Goal: Task Accomplishment & Management: Manage account settings

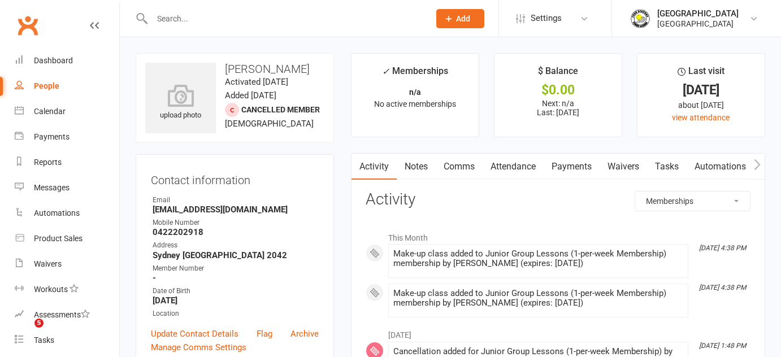
select select "MembershipLogEntry"
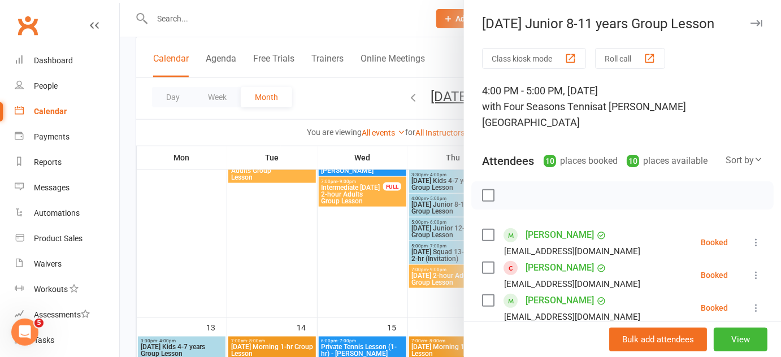
scroll to position [90, 0]
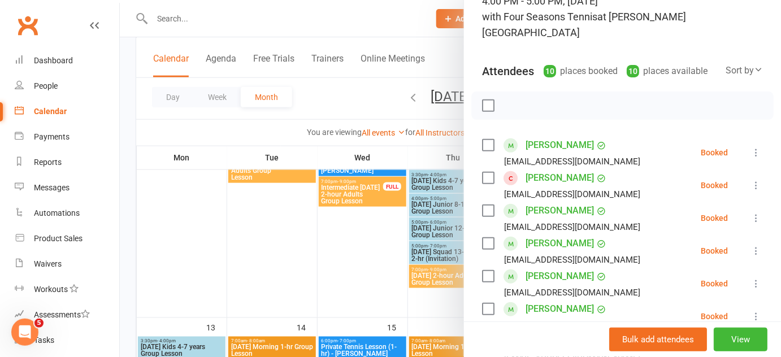
click at [375, 265] on div at bounding box center [450, 178] width 661 height 357
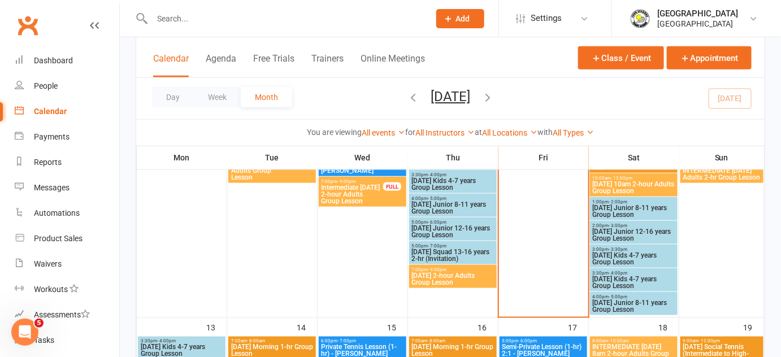
click at [623, 207] on span "[DATE] Junior 8-11 years Group Lesson" at bounding box center [633, 212] width 83 height 14
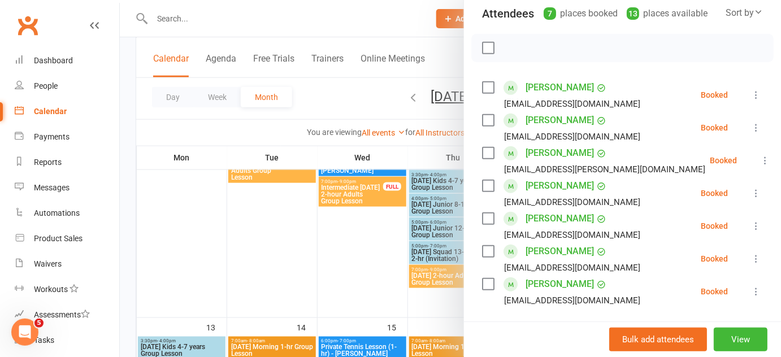
scroll to position [154, 0]
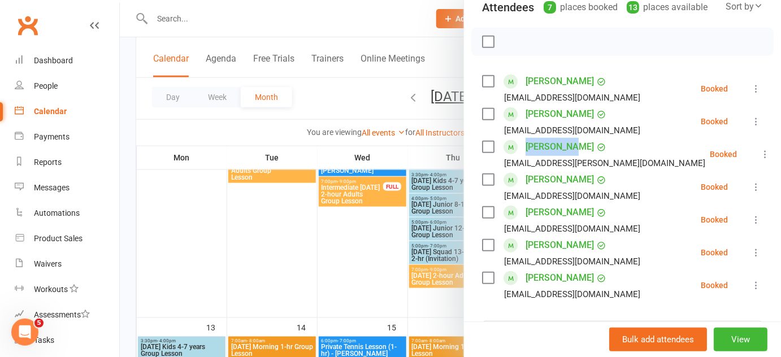
drag, startPoint x: 518, startPoint y: 131, endPoint x: 562, endPoint y: 132, distance: 44.1
click at [562, 138] on div "[PERSON_NAME] [EMAIL_ADDRESS][PERSON_NAME][DOMAIN_NAME]" at bounding box center [596, 154] width 228 height 33
copy link "[PERSON_NAME]"
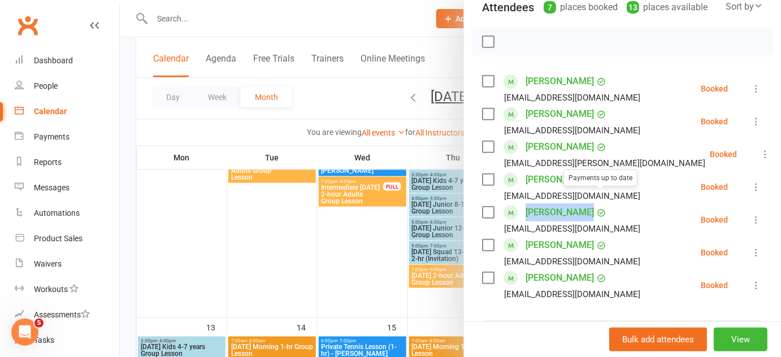
drag, startPoint x: 516, startPoint y: 197, endPoint x: 589, endPoint y: 196, distance: 72.9
click at [589, 204] on div "[PERSON_NAME] Payments up to date [EMAIL_ADDRESS][DOMAIN_NAME]" at bounding box center [563, 220] width 163 height 33
copy div "[PERSON_NAME]"
click at [570, 321] on input "search" at bounding box center [622, 333] width 281 height 24
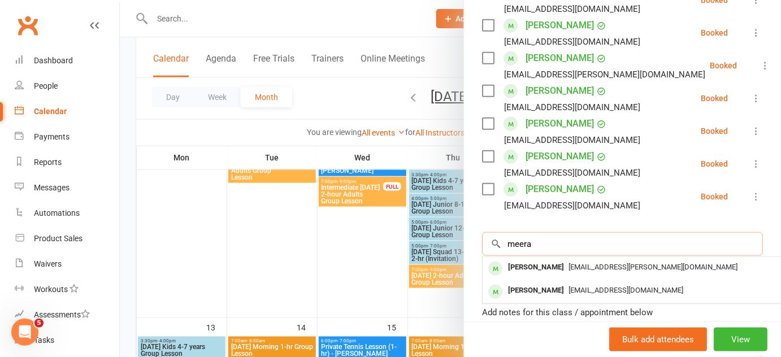
scroll to position [244, 0]
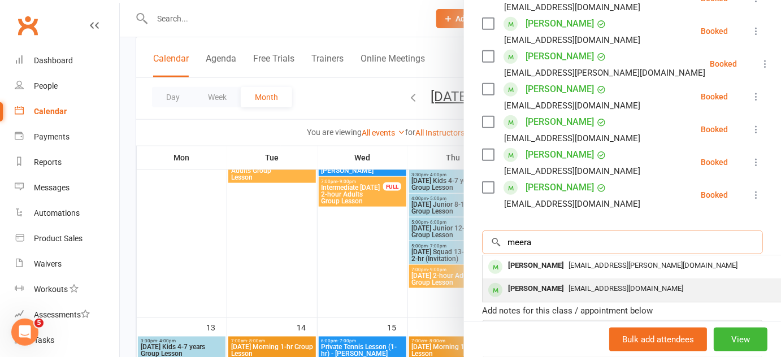
type input "meera"
click at [545, 281] on div "[PERSON_NAME]" at bounding box center [536, 289] width 65 height 16
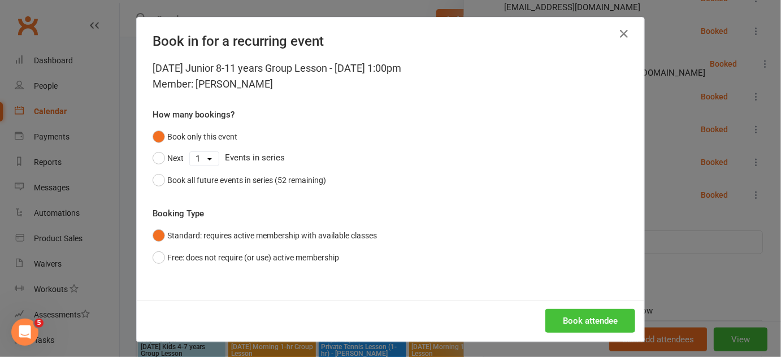
click at [579, 323] on button "Book attendee" at bounding box center [591, 321] width 90 height 24
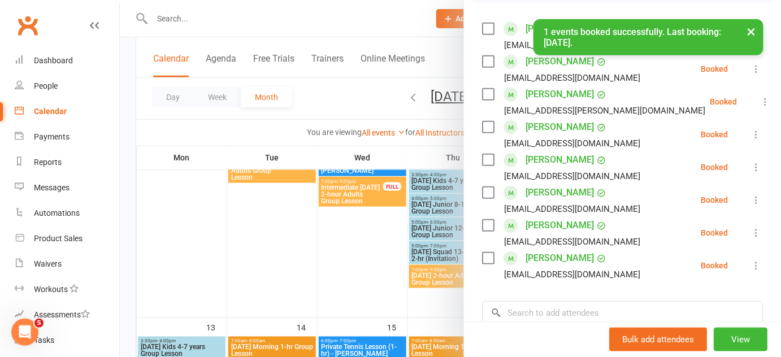
scroll to position [193, 0]
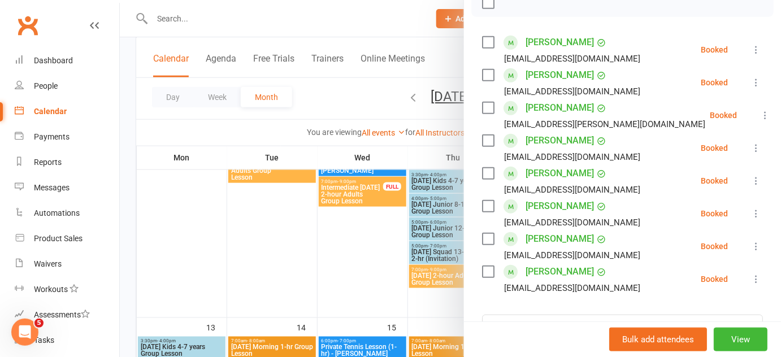
click at [354, 222] on div at bounding box center [450, 178] width 661 height 357
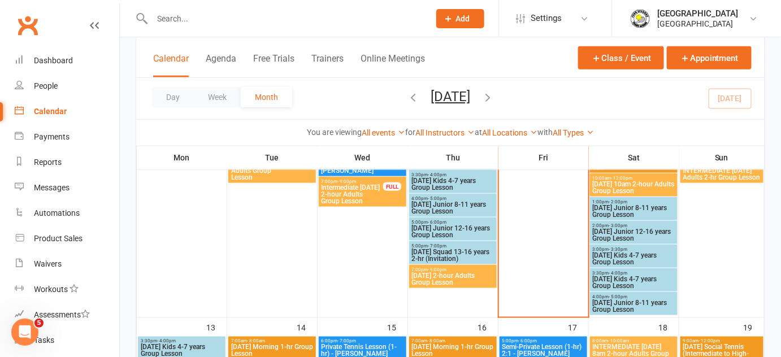
click at [622, 237] on span "[DATE] Junior 12-16 years Group Lesson" at bounding box center [633, 235] width 83 height 14
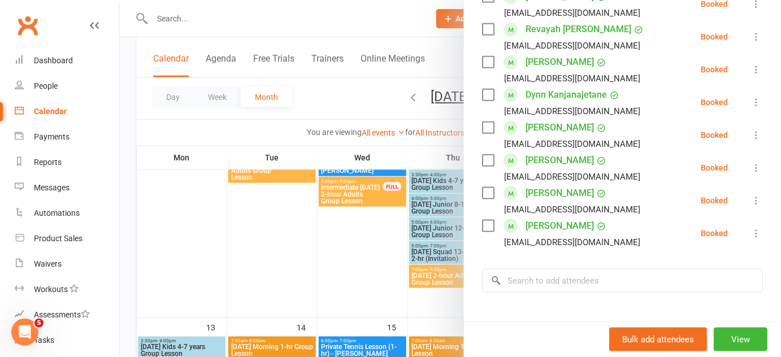
scroll to position [372, 0]
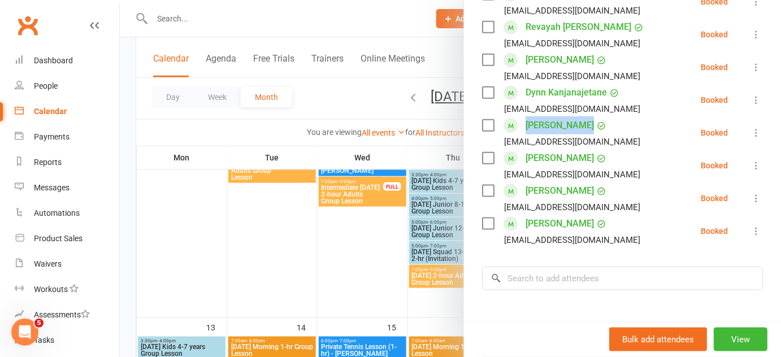
drag, startPoint x: 517, startPoint y: 111, endPoint x: 570, endPoint y: 109, distance: 53.2
click at [570, 116] on div "[PERSON_NAME] [EMAIL_ADDRESS][DOMAIN_NAME]" at bounding box center [563, 132] width 163 height 33
copy div "[PERSON_NAME]"
click at [344, 233] on div at bounding box center [450, 178] width 661 height 357
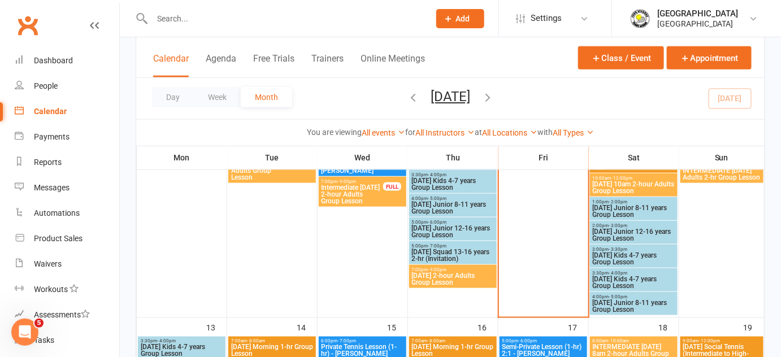
click at [637, 256] on span "[DATE] Kids 4-7 years Group Lesson" at bounding box center [633, 259] width 83 height 14
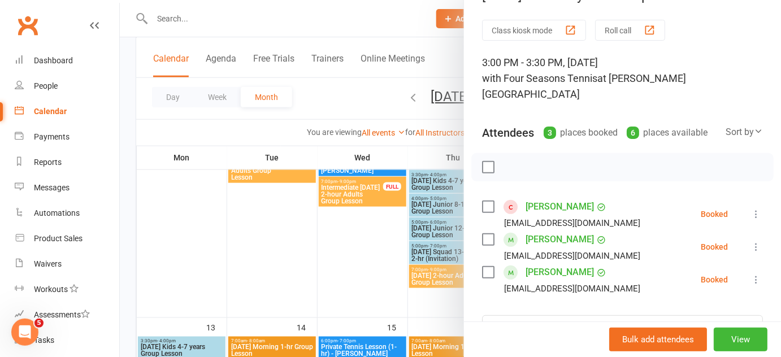
scroll to position [38, 0]
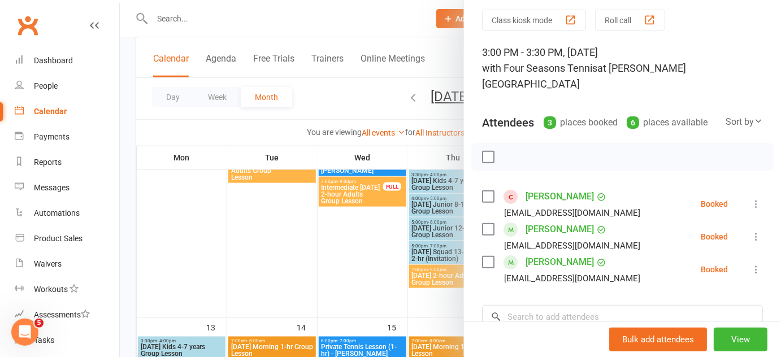
click at [372, 253] on div at bounding box center [450, 178] width 661 height 357
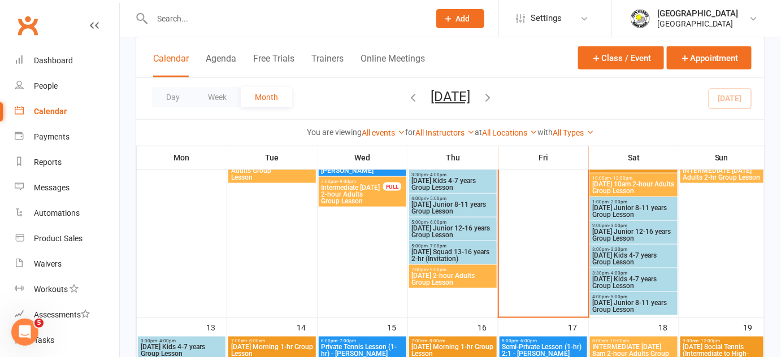
click at [618, 274] on span "- 4:00pm" at bounding box center [618, 273] width 19 height 5
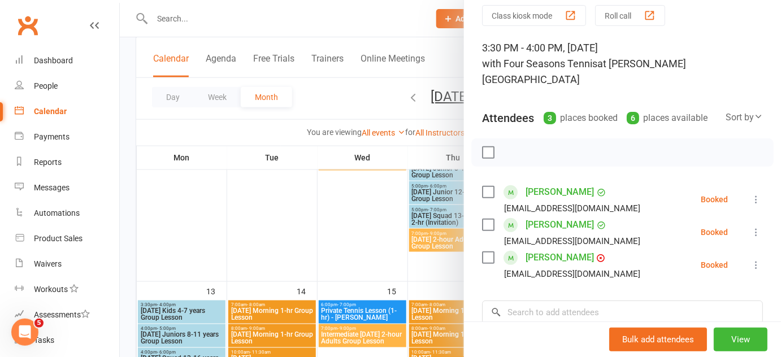
scroll to position [423, 0]
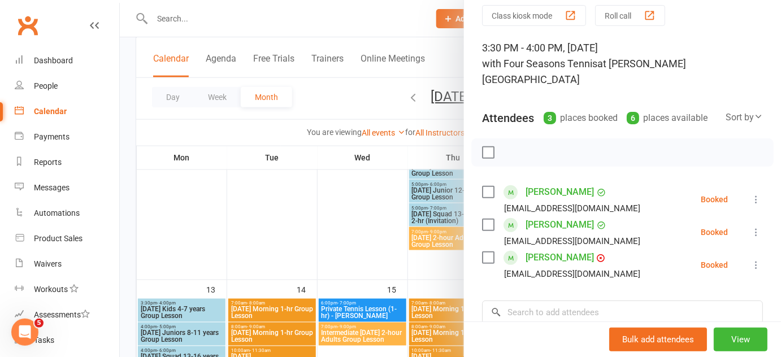
click at [363, 221] on div at bounding box center [450, 178] width 661 height 357
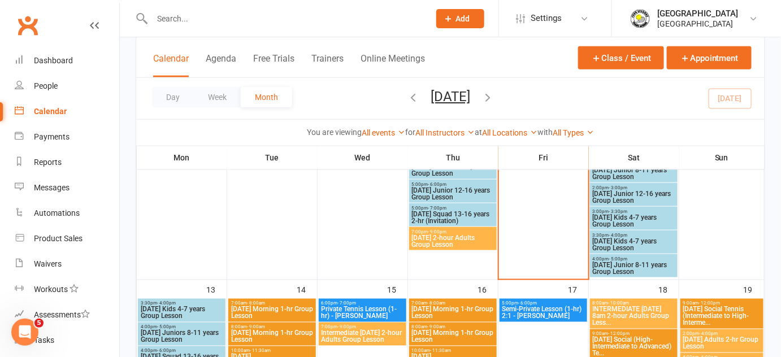
click at [616, 262] on span "[DATE] Junior 8-11 years Group Lesson" at bounding box center [633, 269] width 83 height 14
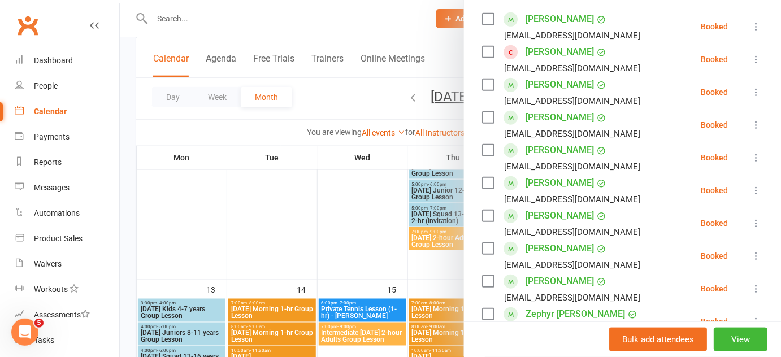
scroll to position [223, 0]
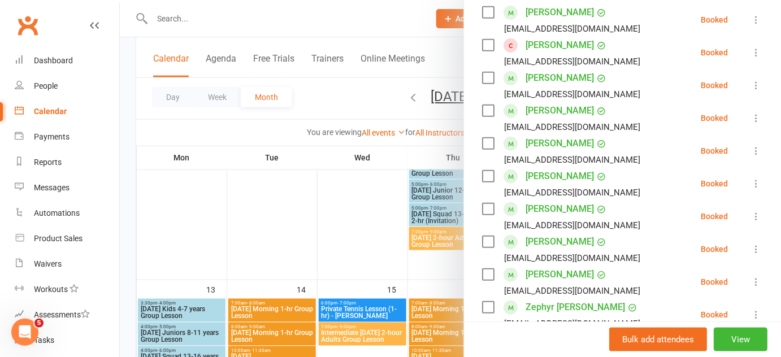
drag, startPoint x: 520, startPoint y: 192, endPoint x: 597, endPoint y: 194, distance: 77.5
click at [597, 200] on div "[PERSON_NAME] [EMAIL_ADDRESS][DOMAIN_NAME]" at bounding box center [563, 216] width 163 height 33
copy link "[PERSON_NAME]"
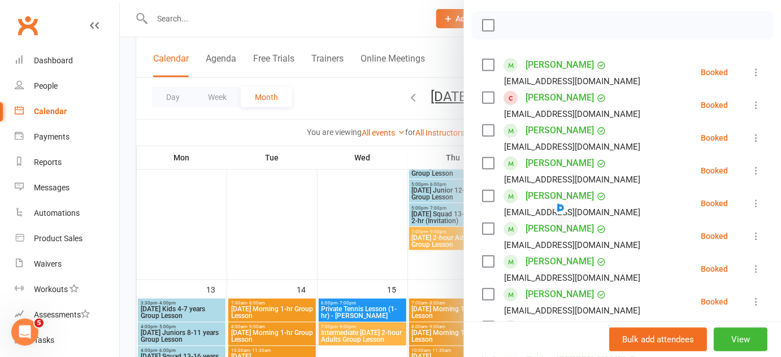
scroll to position [146, 0]
